Goal: Task Accomplishment & Management: Use online tool/utility

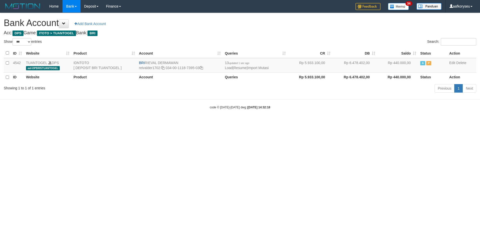
select select "***"
click at [263, 67] on link "Import Mutasi" at bounding box center [258, 68] width 21 height 4
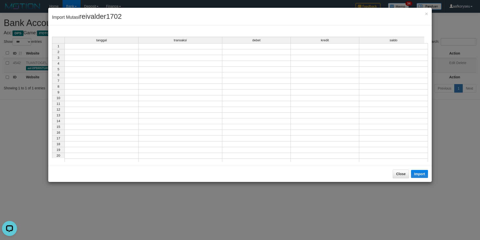
click at [97, 46] on td at bounding box center [102, 46] width 74 height 6
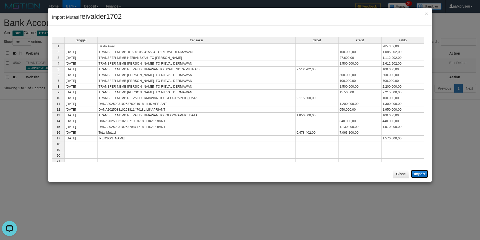
click at [424, 173] on button "Import" at bounding box center [419, 174] width 17 height 8
